Goal: Obtain resource: Download file/media

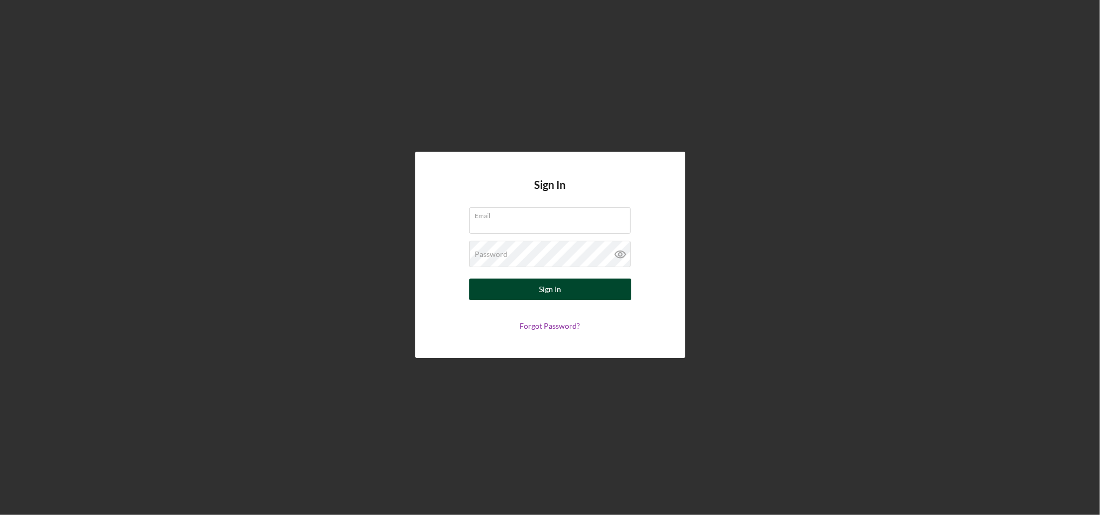
type input "[EMAIL_ADDRESS][DOMAIN_NAME]"
click at [533, 286] on button "Sign In" at bounding box center [550, 290] width 162 height 22
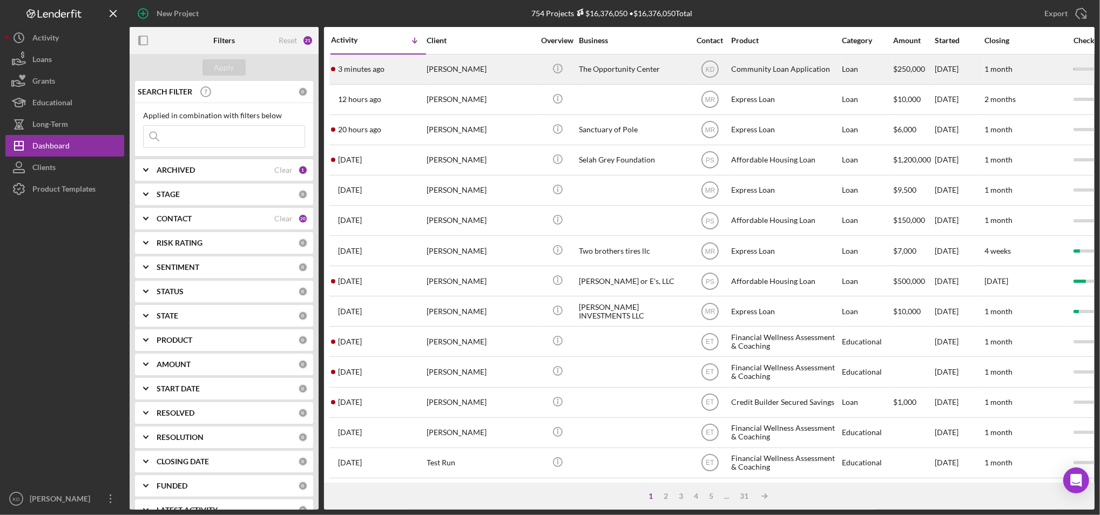
click at [634, 74] on div "The Opportunity Center" at bounding box center [633, 69] width 108 height 29
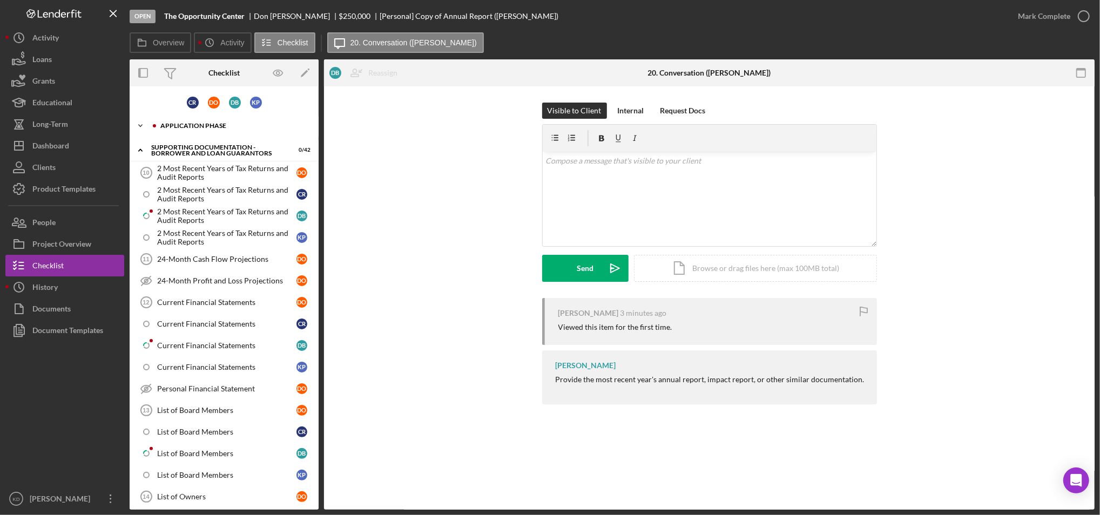
click at [166, 124] on div "Application Phase" at bounding box center [232, 126] width 145 height 6
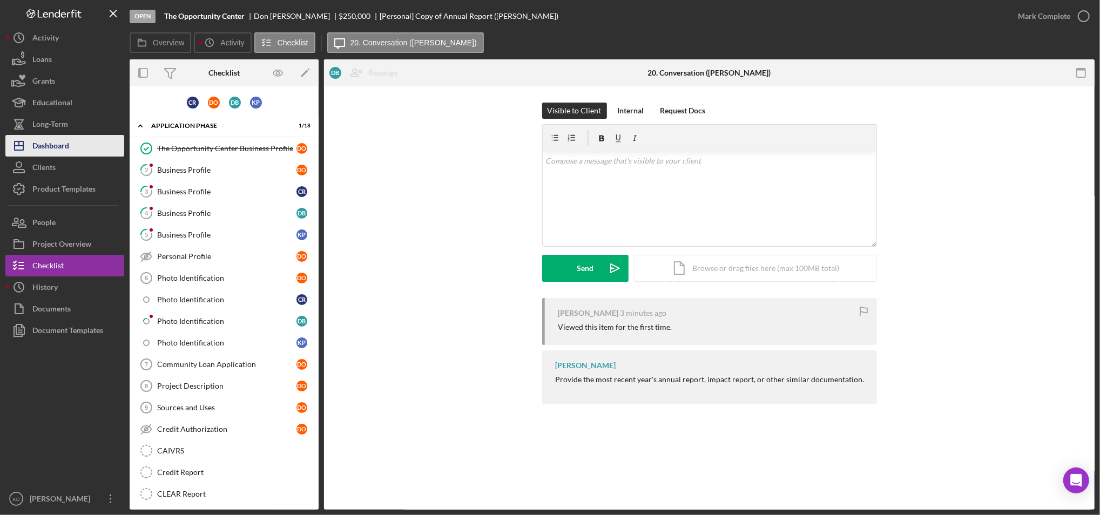
click at [55, 143] on div "Dashboard" at bounding box center [50, 147] width 37 height 24
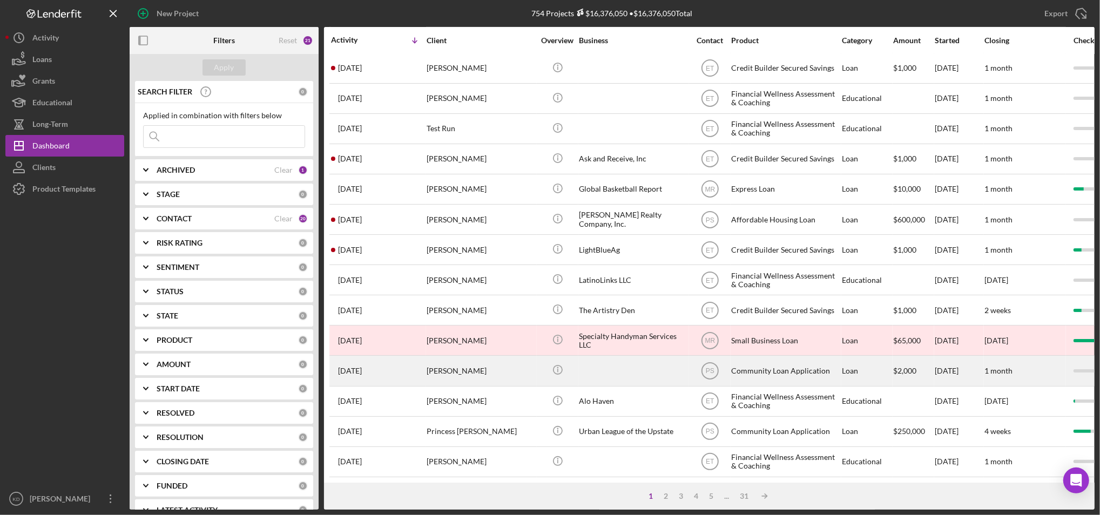
scroll to position [348, 0]
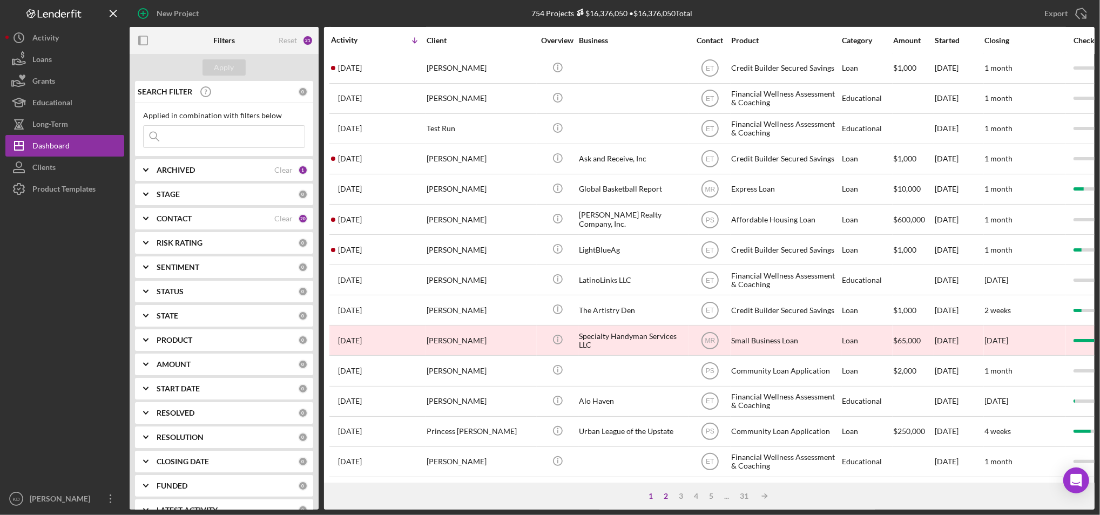
click at [668, 497] on div "2" at bounding box center [665, 496] width 15 height 9
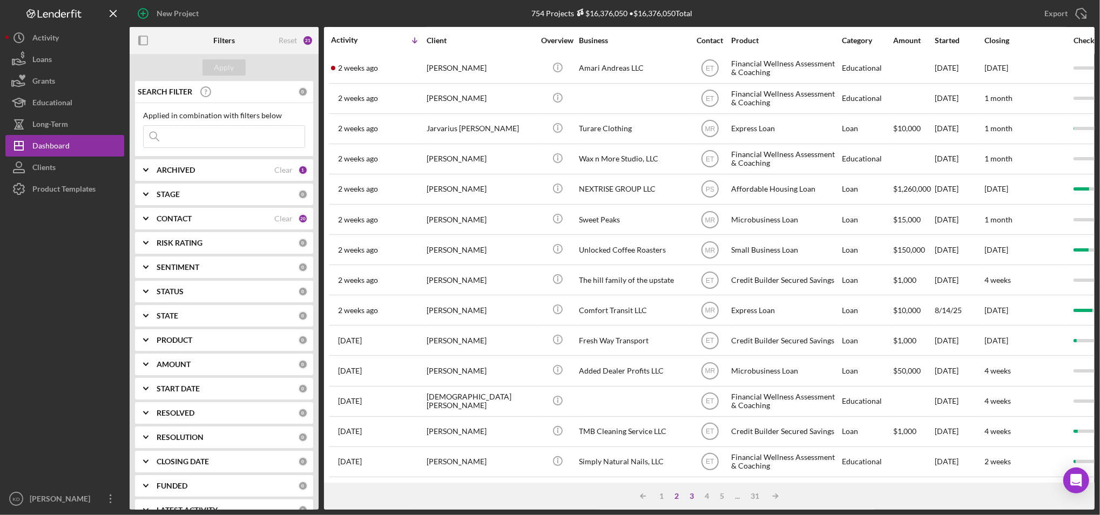
click at [688, 495] on div "3" at bounding box center [691, 496] width 15 height 9
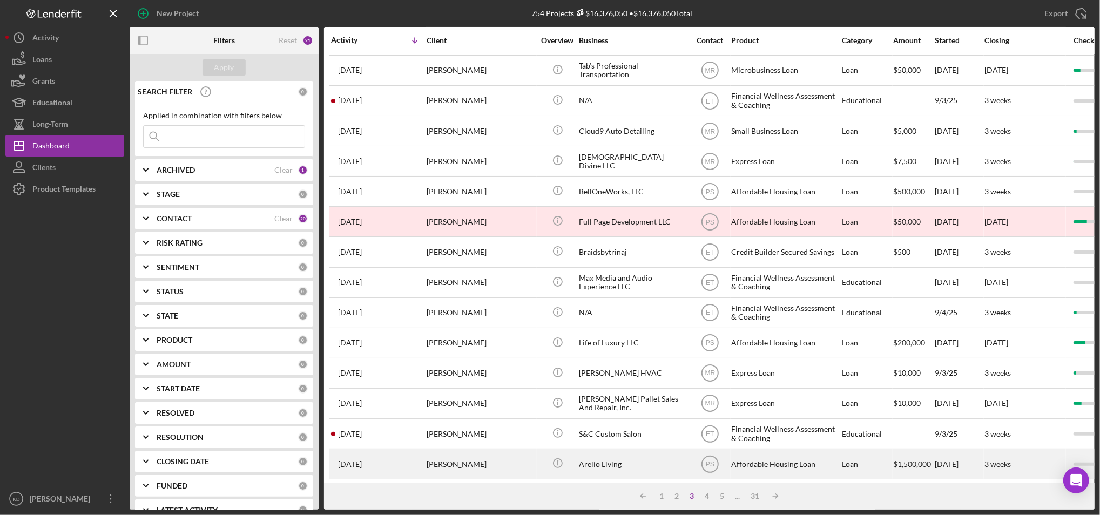
scroll to position [0, 0]
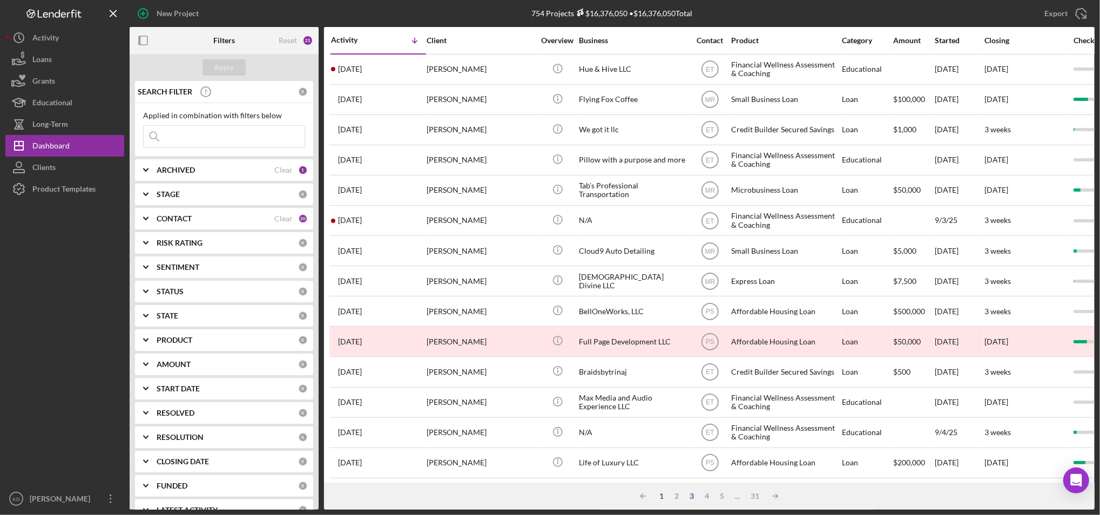
click at [661, 497] on div "1" at bounding box center [661, 496] width 15 height 9
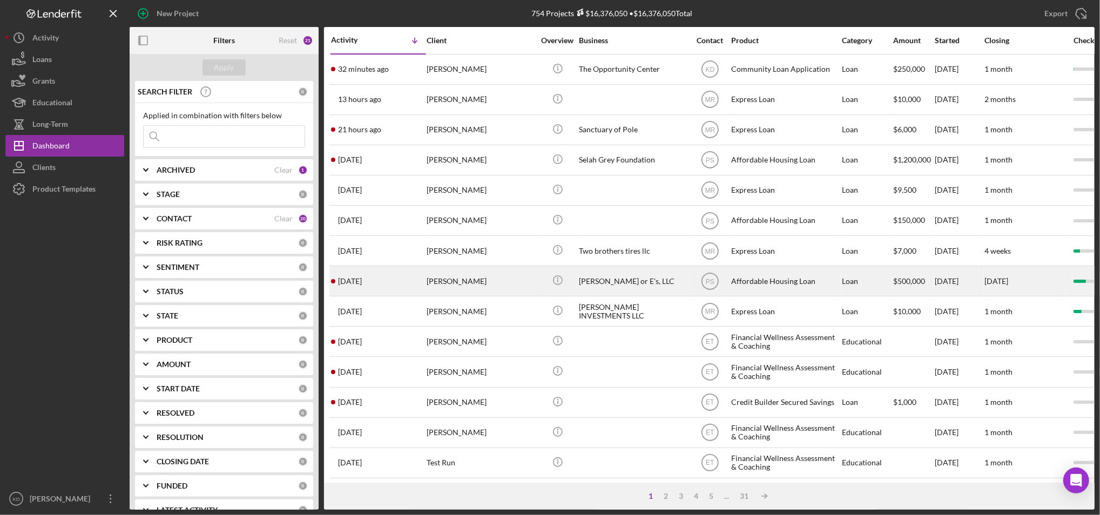
click at [598, 278] on div "[PERSON_NAME] or E's, LLC" at bounding box center [633, 281] width 108 height 29
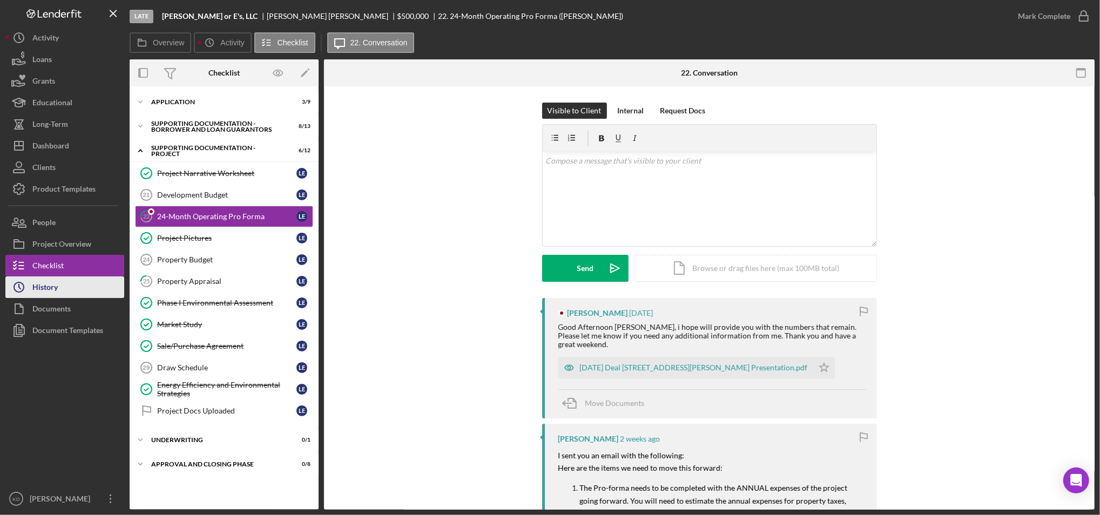
click at [82, 279] on button "Icon/History History" at bounding box center [64, 288] width 119 height 22
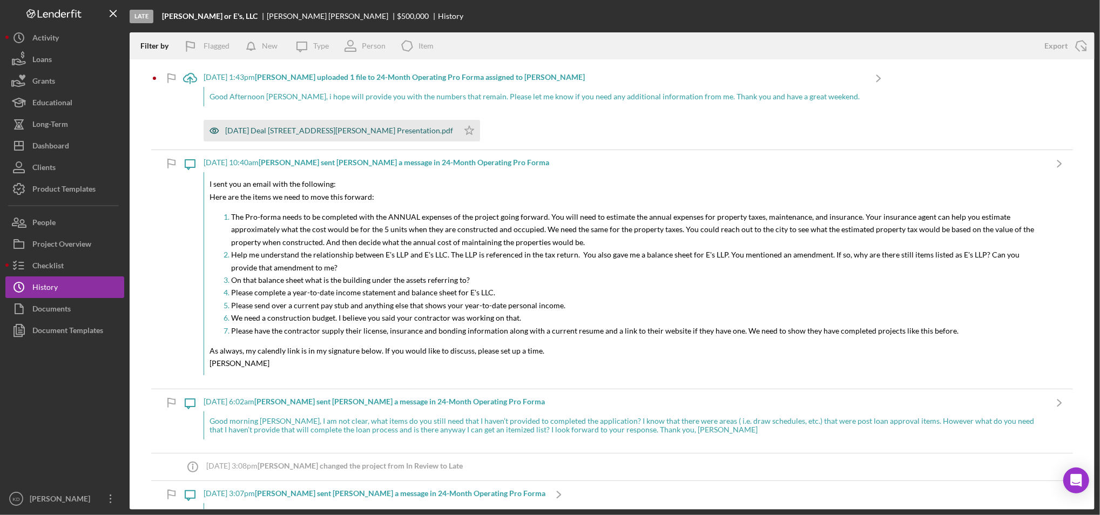
click at [284, 130] on div "[DATE] Deal [STREET_ADDRESS][PERSON_NAME] Presentation.pdf" at bounding box center [339, 130] width 228 height 9
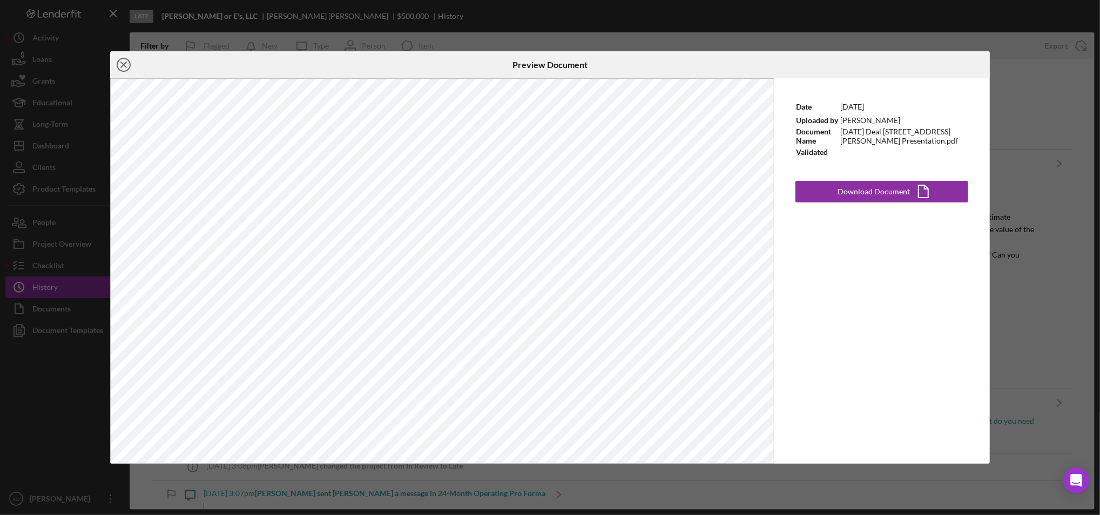
click at [130, 63] on circle at bounding box center [123, 64] width 13 height 13
